Goal: Task Accomplishment & Management: Manage account settings

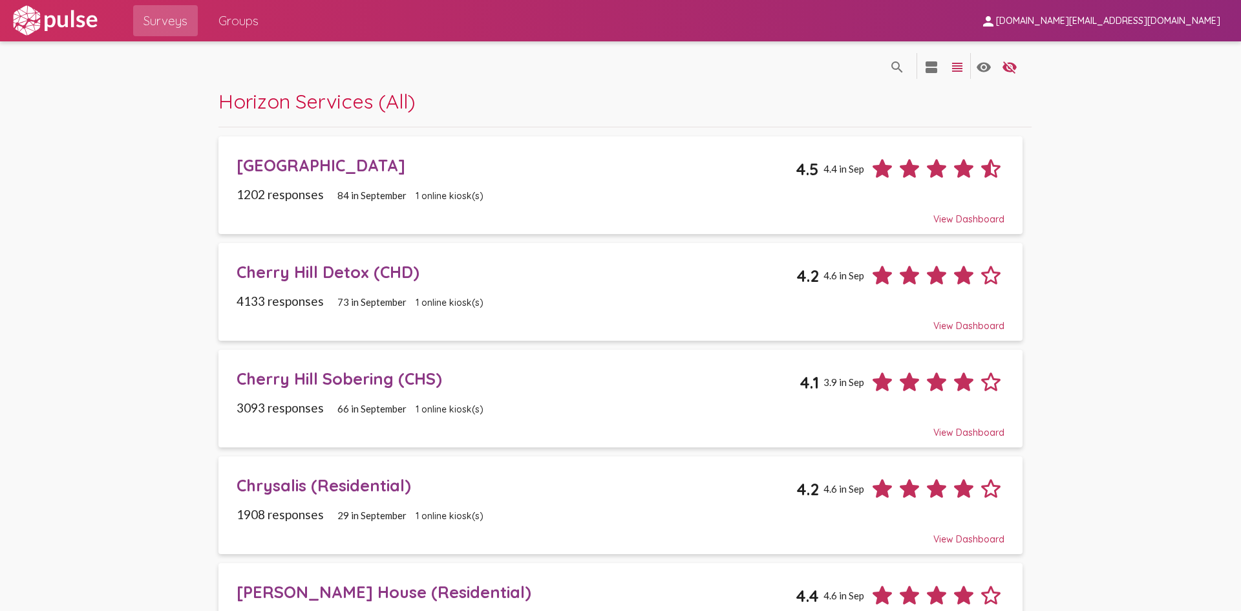
drag, startPoint x: 180, startPoint y: 471, endPoint x: 195, endPoint y: 279, distance: 192.5
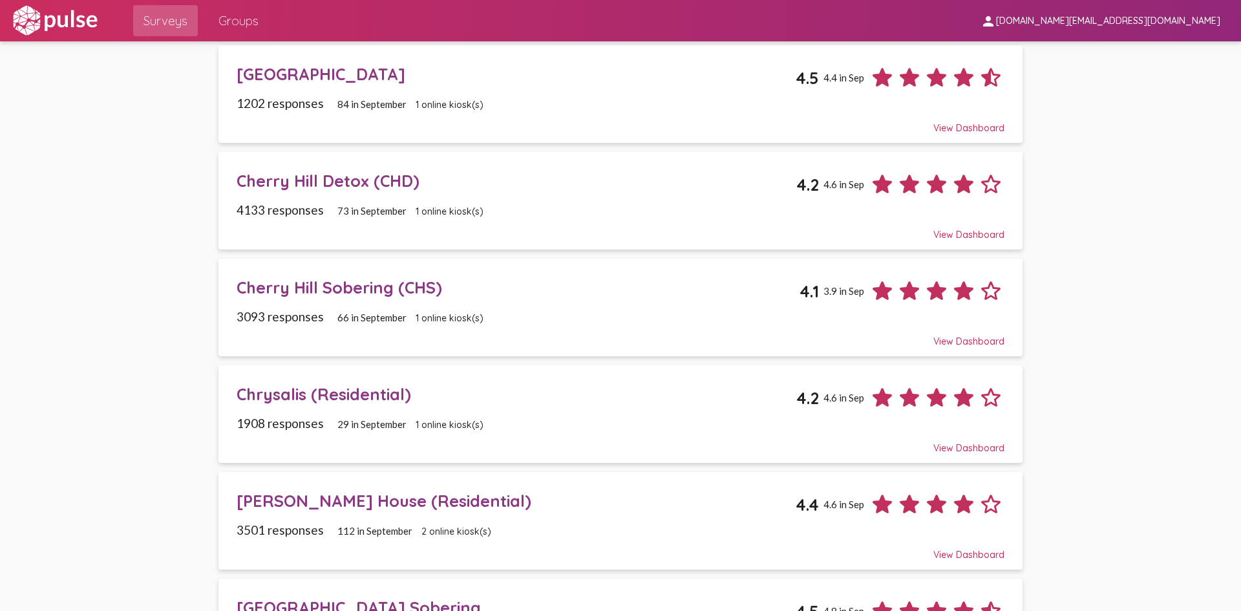
scroll to position [194, 0]
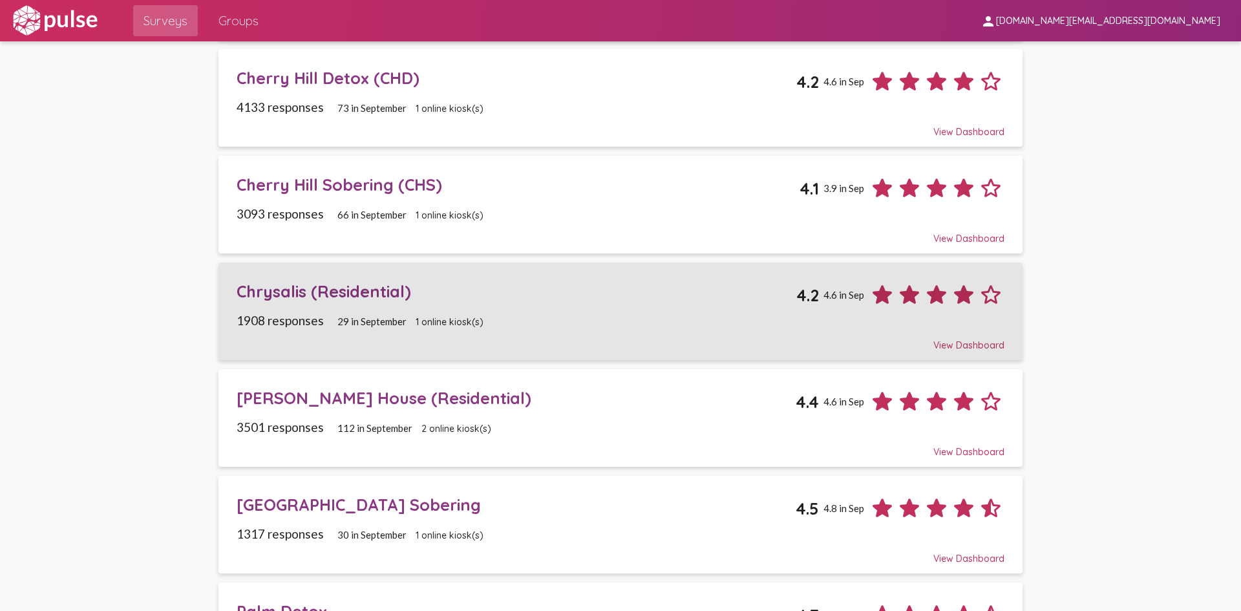
click at [374, 292] on div "Chrysalis (Residential)" at bounding box center [517, 291] width 560 height 20
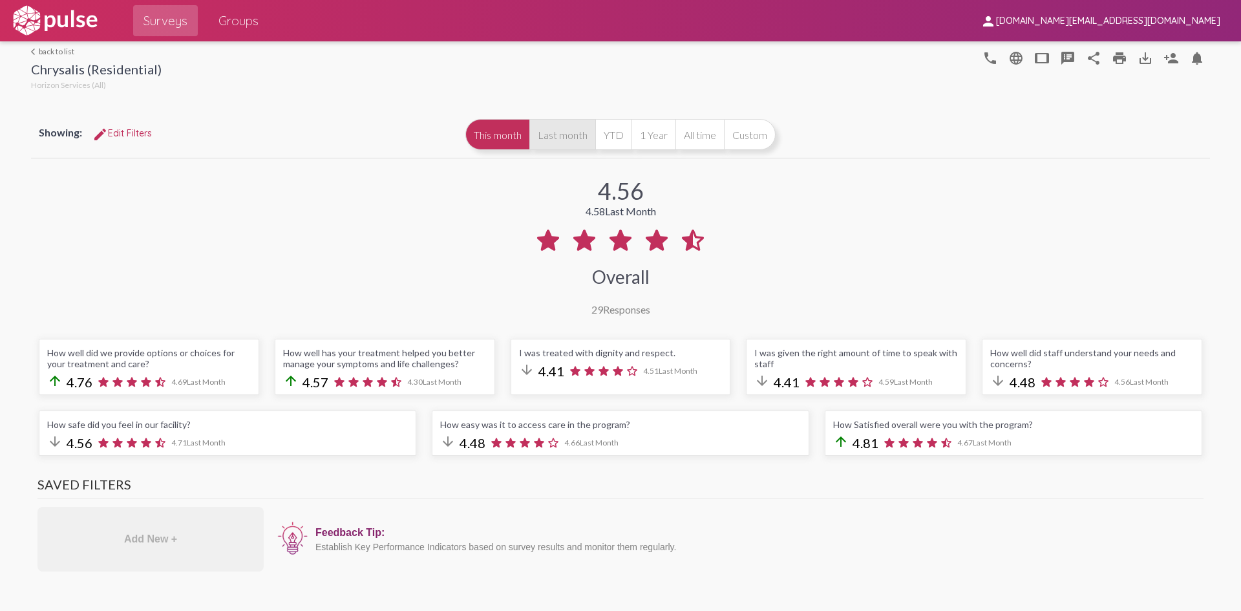
click at [566, 140] on button "Last month" at bounding box center [562, 134] width 66 height 31
click at [487, 136] on button "This month" at bounding box center [497, 134] width 64 height 31
click at [555, 124] on button "Last month" at bounding box center [562, 134] width 66 height 31
click at [479, 143] on button "This month" at bounding box center [497, 134] width 64 height 31
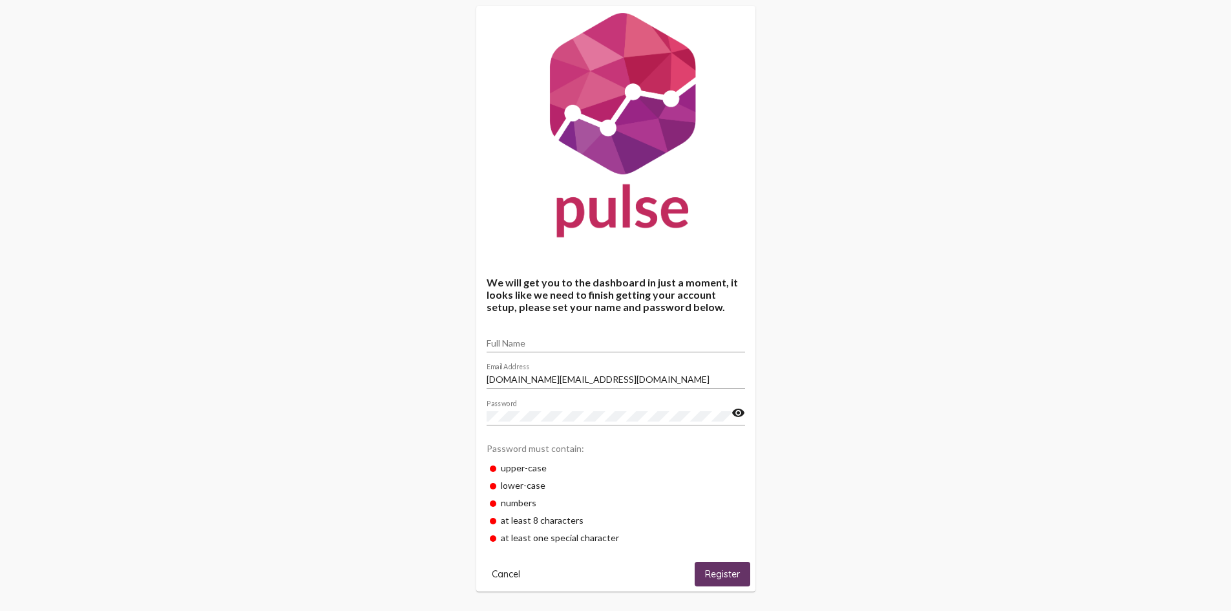
scroll to position [36, 0]
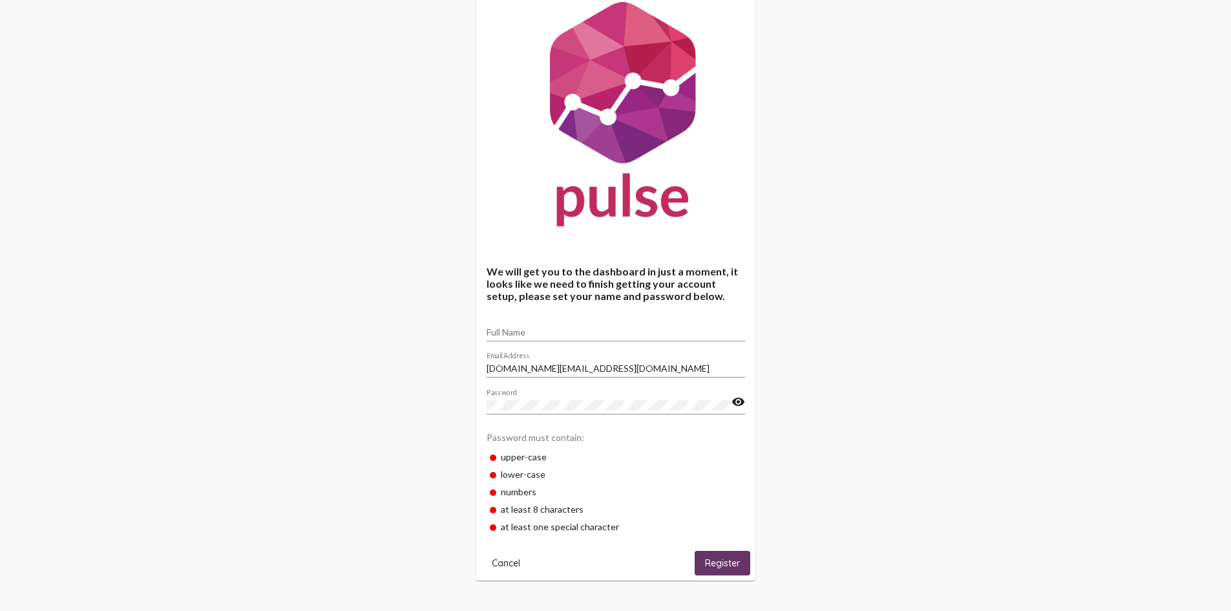
click at [507, 560] on span "Cancel" at bounding box center [506, 563] width 28 height 12
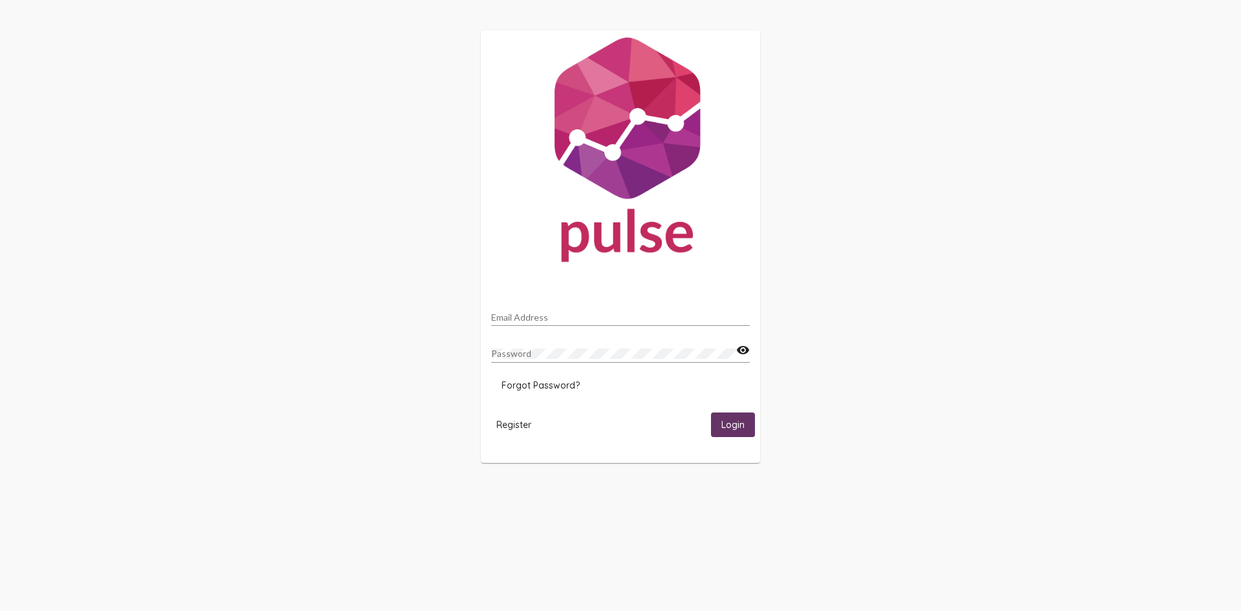
type input "[DOMAIN_NAME][EMAIL_ADDRESS][DOMAIN_NAME]"
click at [739, 347] on mat-icon "visibility" at bounding box center [743, 351] width 14 height 16
click at [741, 347] on mat-icon "visibility_off" at bounding box center [743, 351] width 14 height 16
click at [728, 434] on button "Login" at bounding box center [733, 424] width 44 height 24
click at [731, 423] on span "Login" at bounding box center [732, 425] width 23 height 12
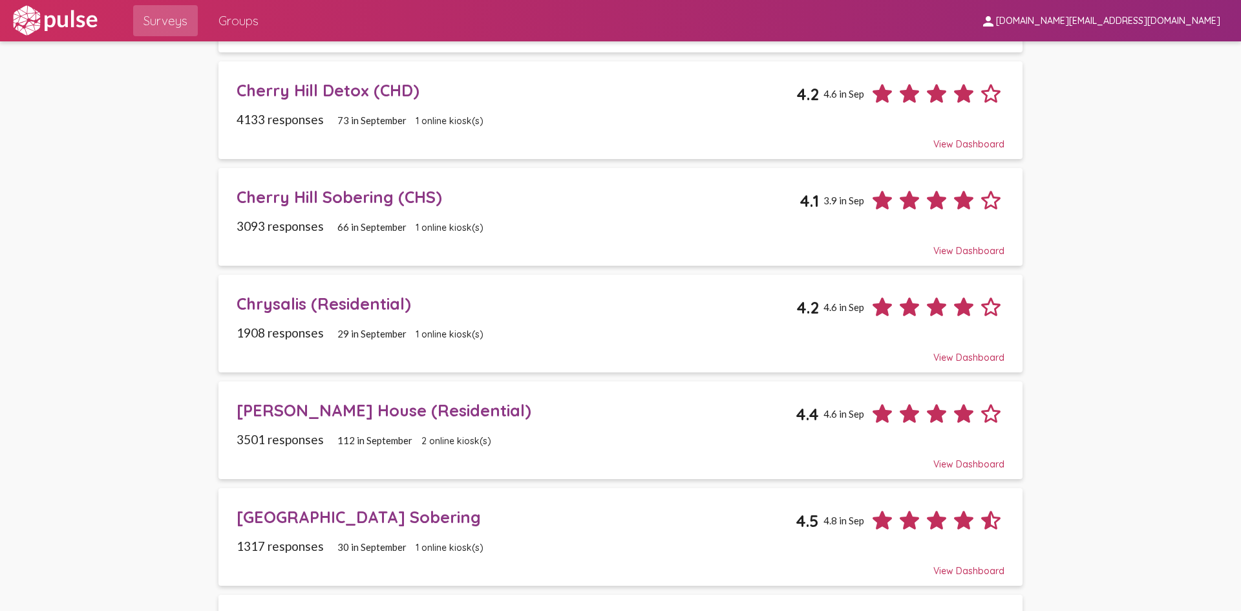
scroll to position [194, 0]
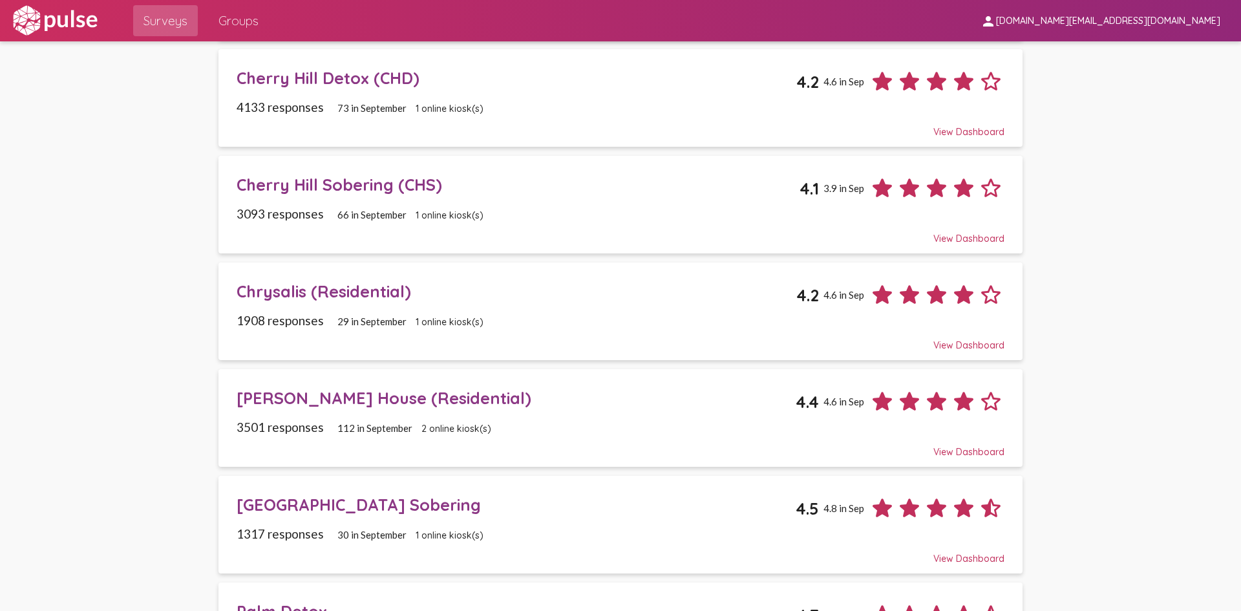
click at [326, 291] on div "Chrysalis (Residential)" at bounding box center [517, 291] width 560 height 20
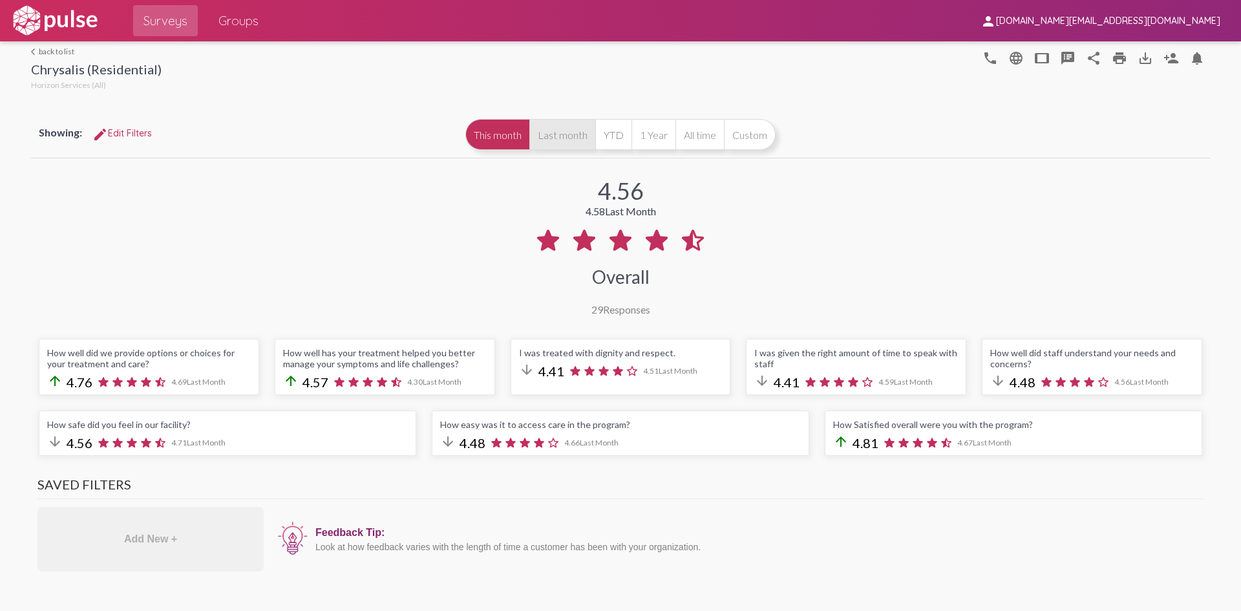
click at [549, 137] on button "Last month" at bounding box center [562, 134] width 66 height 31
